Goal: Book appointment/travel/reservation

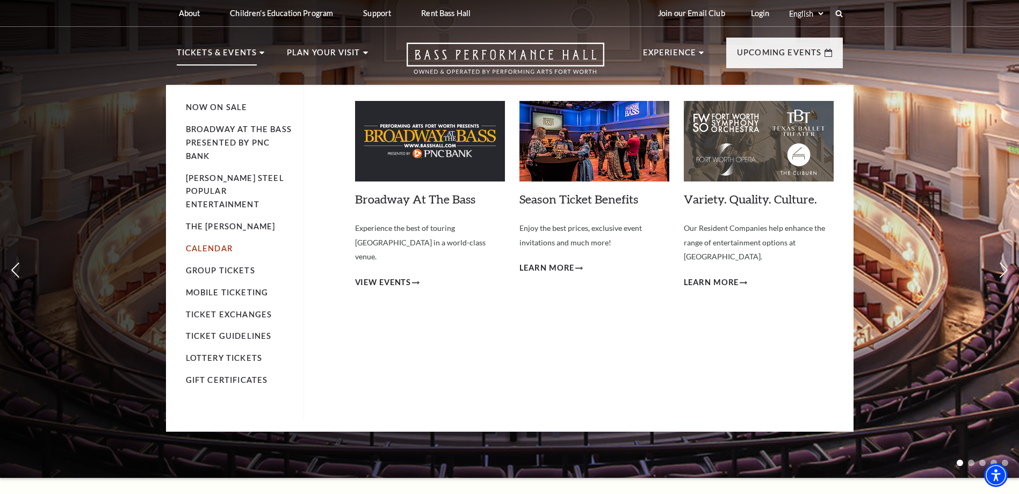
click at [211, 244] on link "Calendar" at bounding box center [209, 248] width 47 height 9
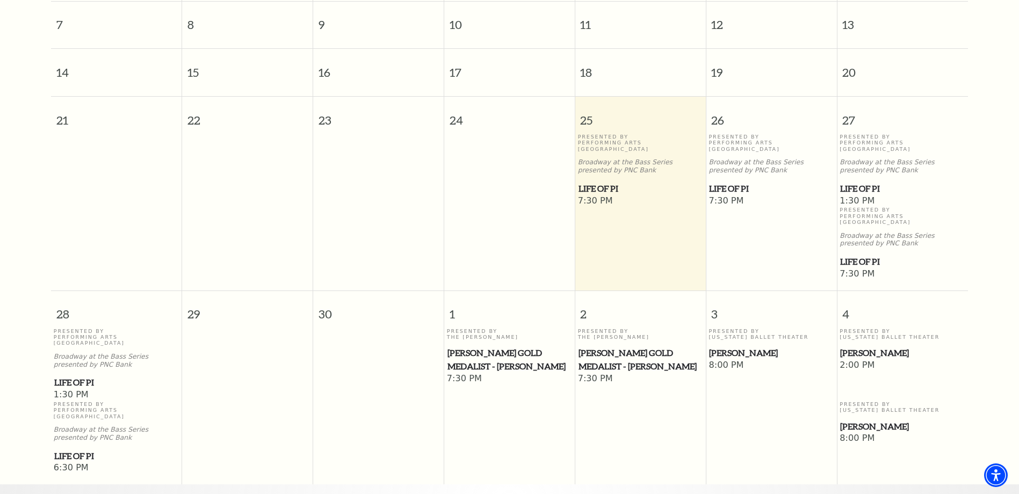
scroll to position [364, 0]
click at [864, 344] on span "[PERSON_NAME]" at bounding box center [902, 350] width 125 height 13
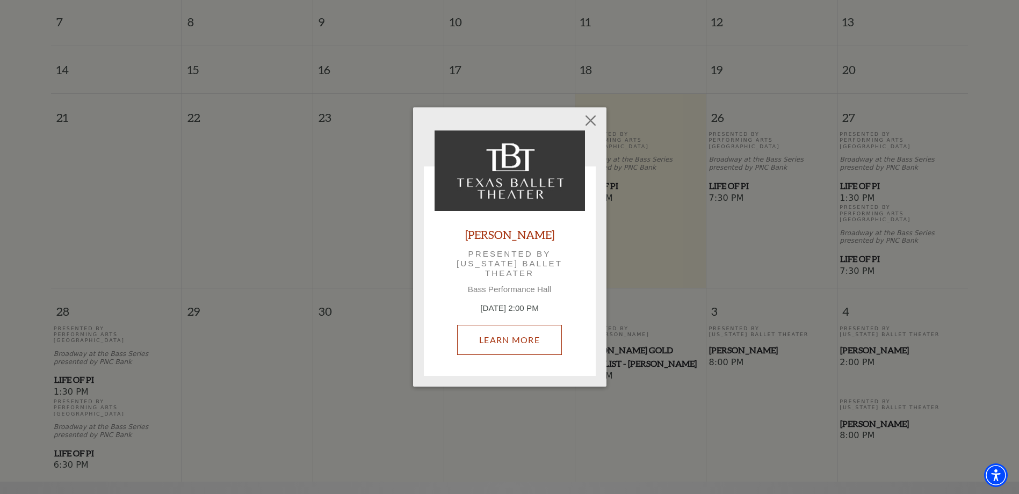
click at [543, 327] on link "Learn More" at bounding box center [509, 340] width 105 height 30
